Goal: Task Accomplishment & Management: Use online tool/utility

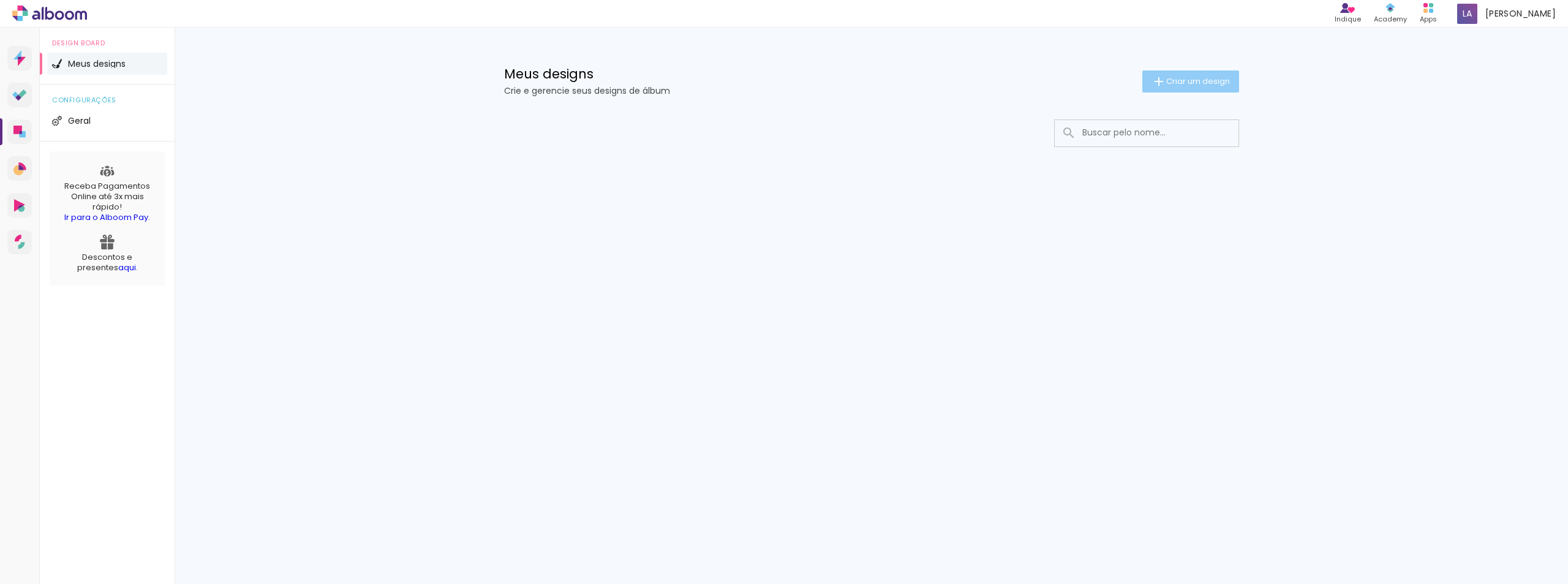
click at [1181, 79] on span "Criar um design" at bounding box center [1198, 80] width 64 height 8
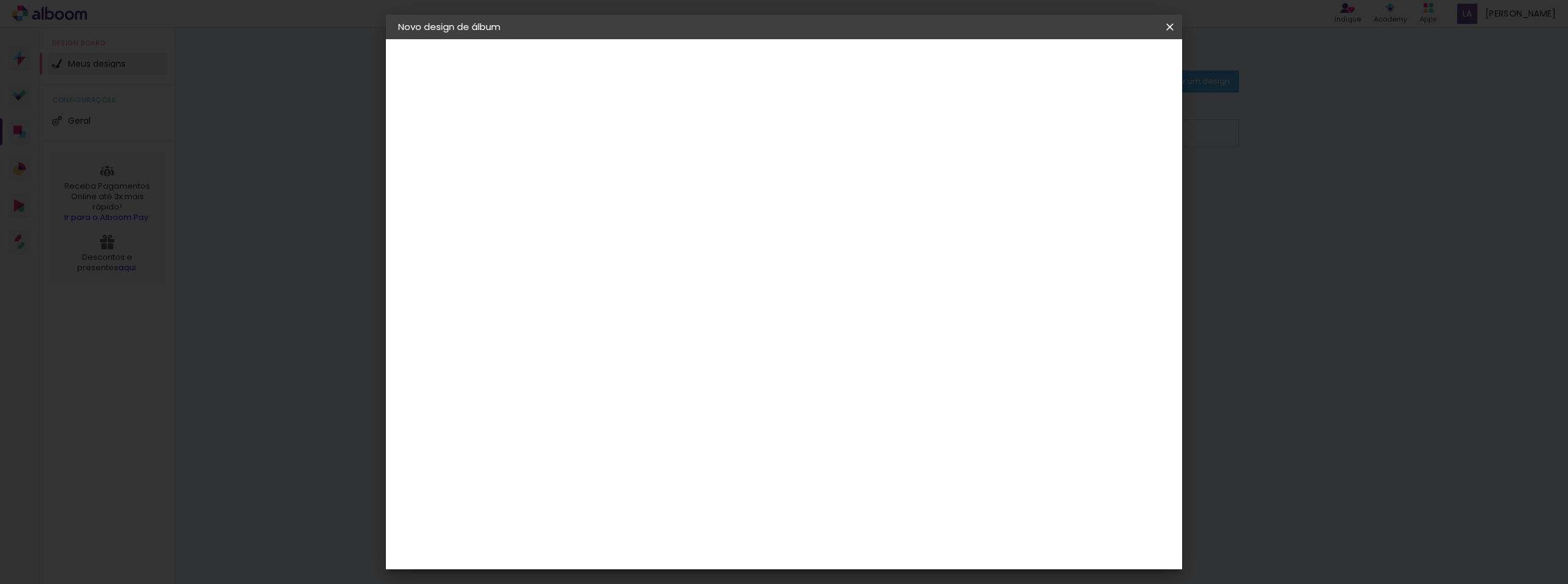
click at [598, 165] on input at bounding box center [598, 164] width 0 height 19
type input "30x60"
type paper-input "30x60"
click at [0, 0] on slot "Avançar" at bounding box center [0, 0] width 0 height 0
click at [649, 235] on input at bounding box center [629, 233] width 123 height 16
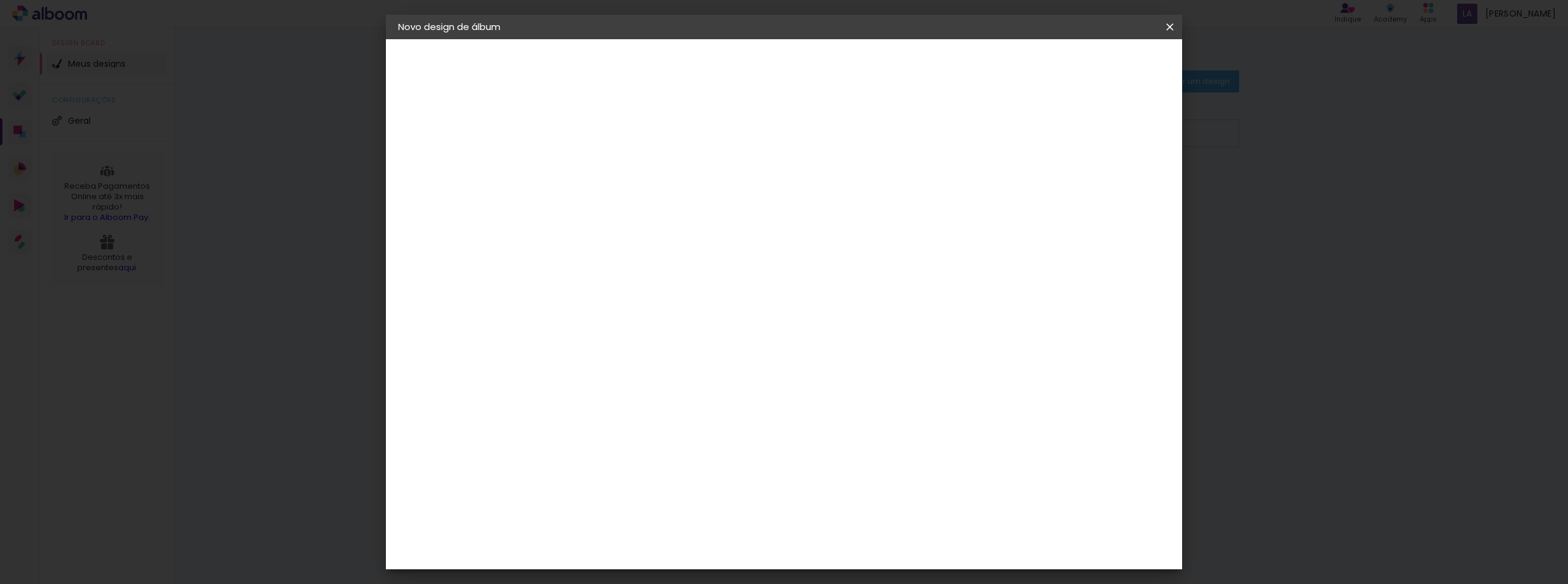
type input "[PERSON_NAME]"
type paper-input "[PERSON_NAME]"
click at [648, 272] on div "[PERSON_NAME]" at bounding box center [631, 276] width 81 height 10
click at [0, 0] on slot "Avançar" at bounding box center [0, 0] width 0 height 0
click at [646, 206] on input "text" at bounding box center [622, 213] width 47 height 19
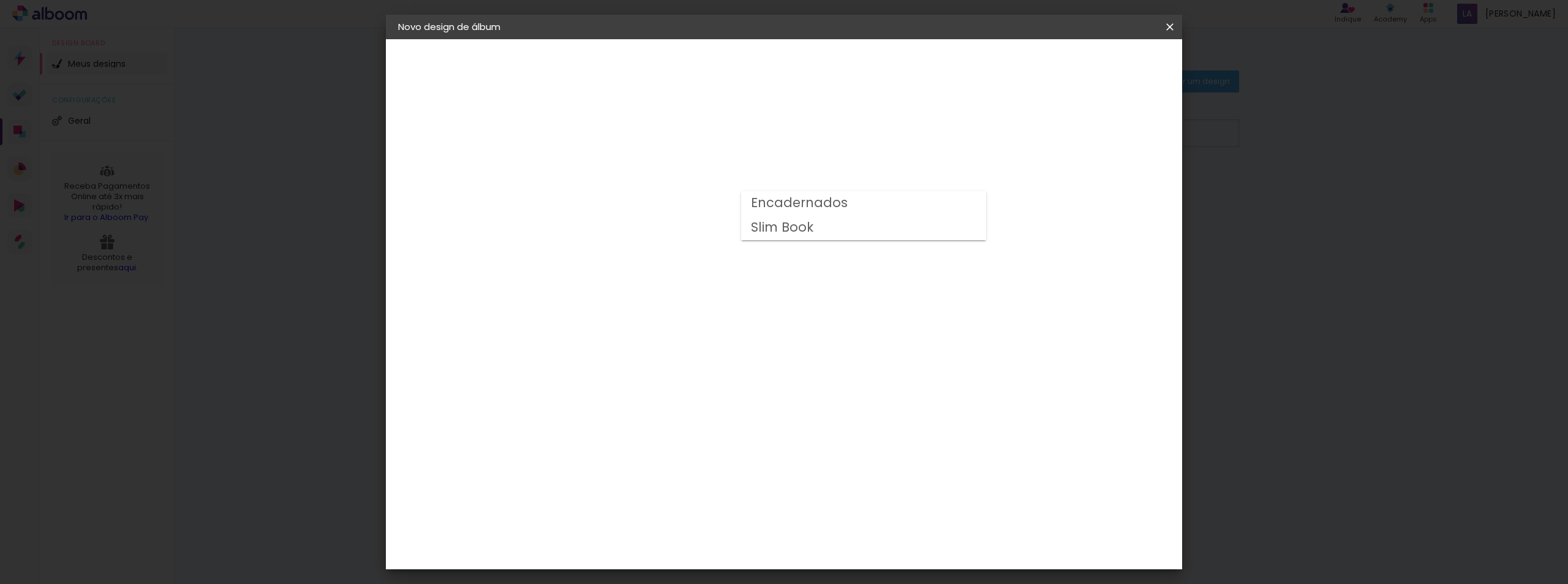
click at [0, 0] on slot "Encadernados" at bounding box center [0, 0] width 0 height 0
type input "Encadernados"
click at [681, 567] on span "30 x 60" at bounding box center [653, 579] width 57 height 25
click at [0, 0] on slot "Avançar" at bounding box center [0, 0] width 0 height 0
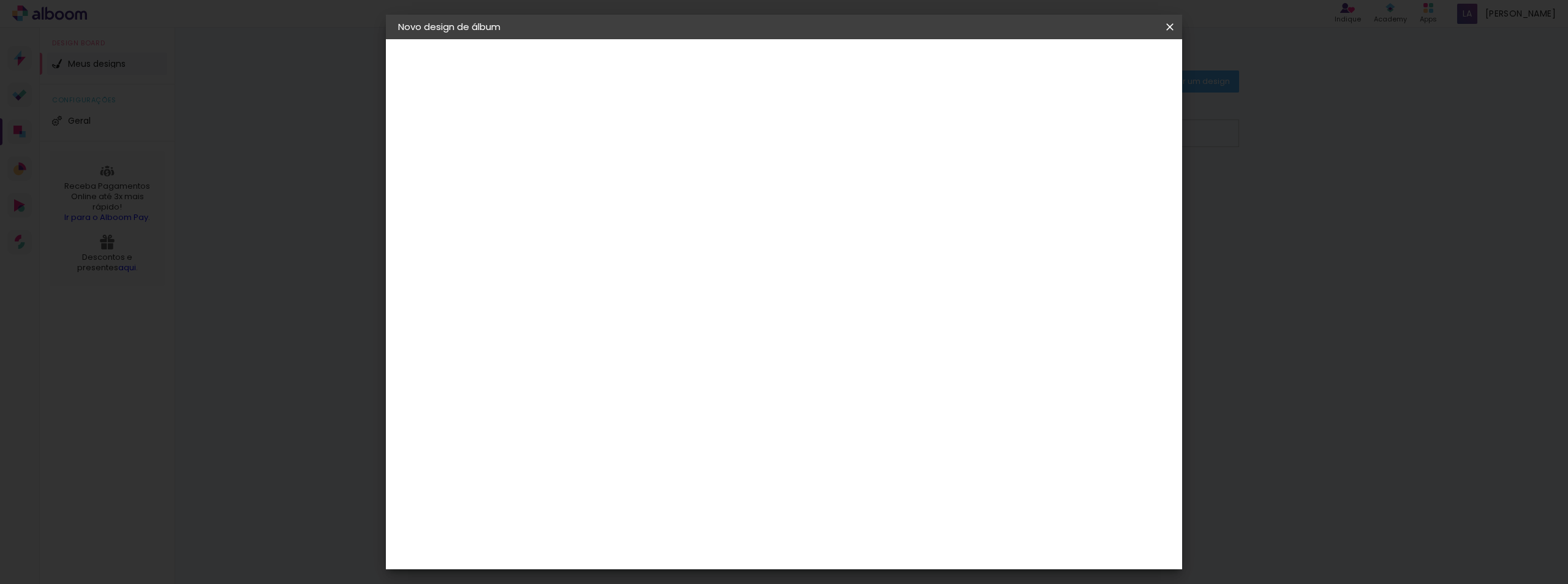
click at [1093, 67] on span "Iniciar design" at bounding box center [1065, 65] width 56 height 9
